Goal: Navigation & Orientation: Find specific page/section

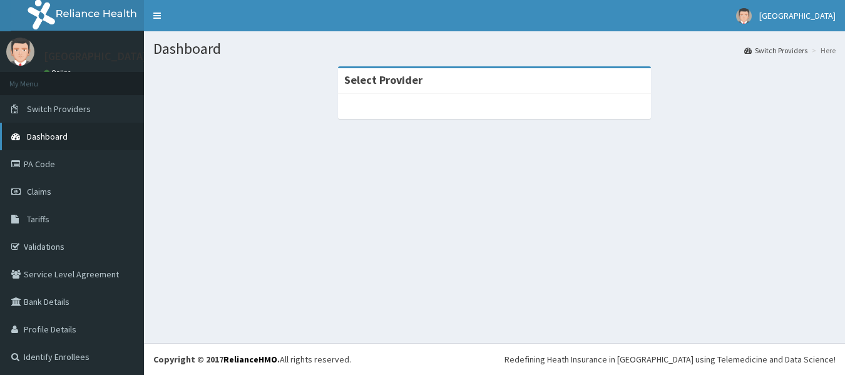
click at [59, 138] on span "Dashboard" at bounding box center [47, 136] width 41 height 11
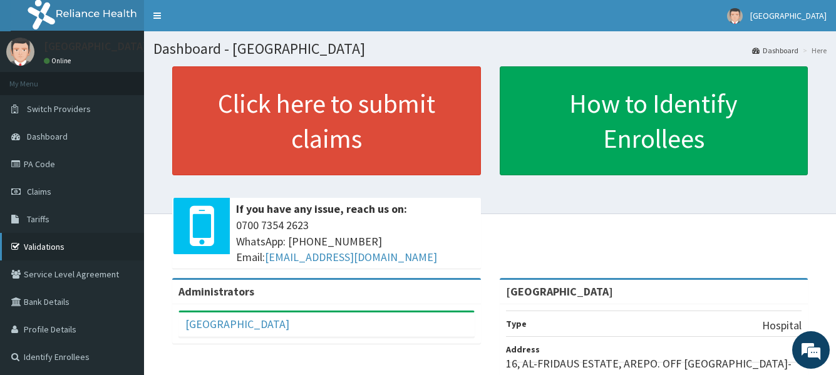
click at [65, 254] on link "Validations" at bounding box center [72, 247] width 144 height 28
